Goal: Find contact information: Obtain details needed to contact an individual or organization

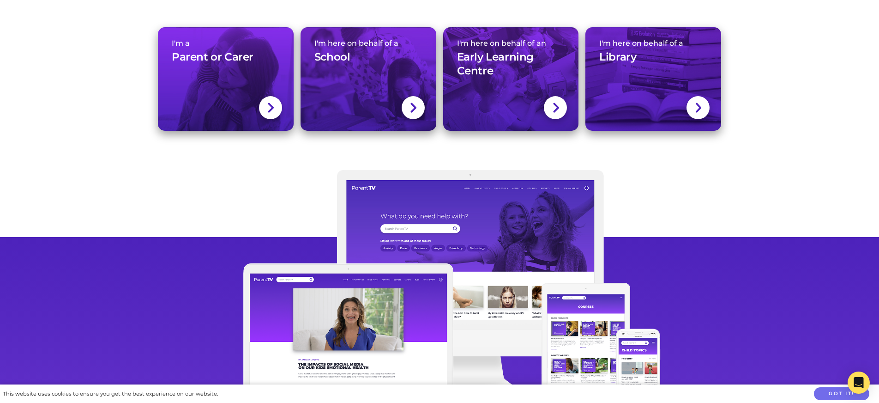
scroll to position [12744, 0]
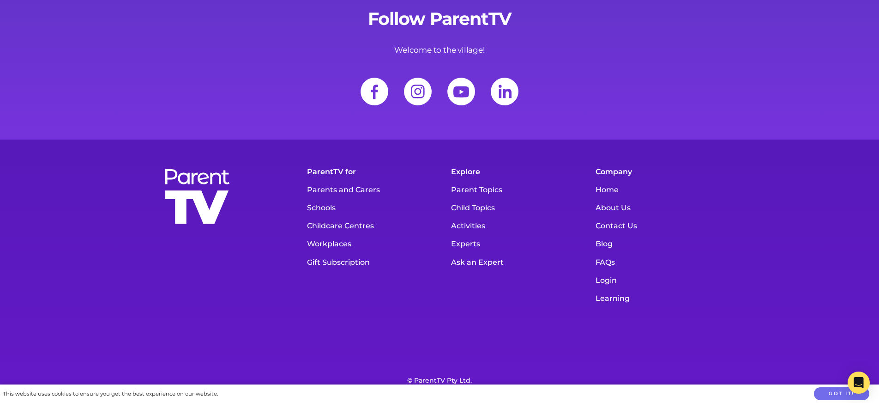
click at [461, 235] on link "Experts" at bounding box center [512, 244] width 131 height 18
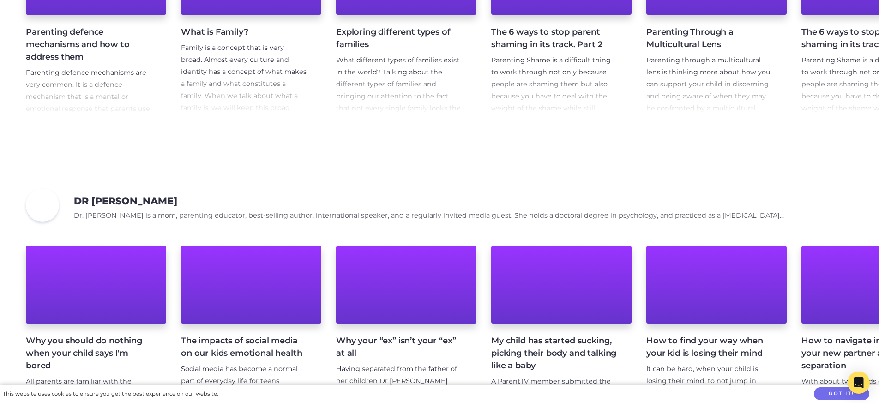
scroll to position [5554, 0]
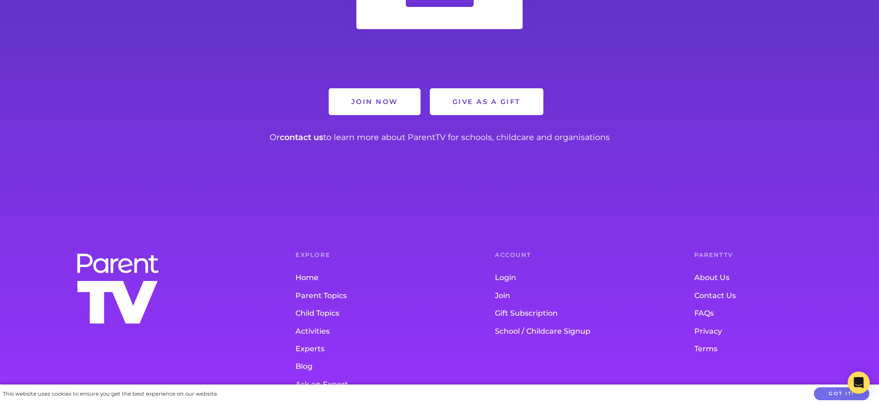
click at [716, 287] on link "Contact Us" at bounding box center [776, 296] width 163 height 18
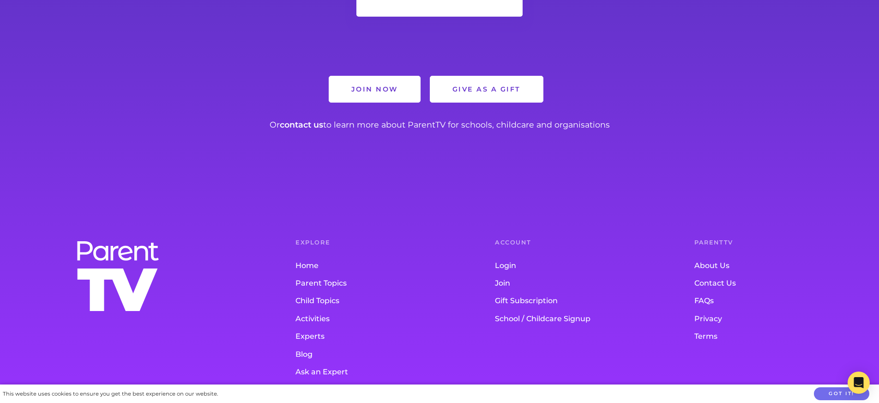
scroll to position [797, 0]
